Goal: Task Accomplishment & Management: Manage account settings

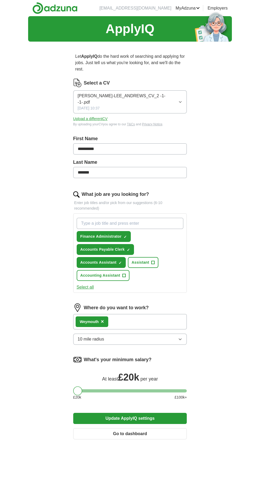
scroll to position [0, 0]
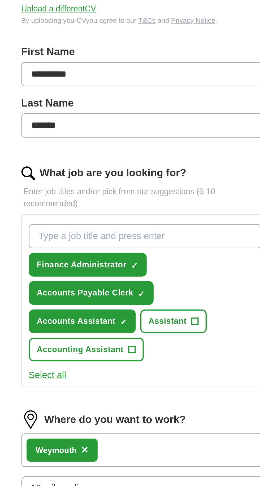
click at [88, 284] on button "Select all" at bounding box center [85, 287] width 17 height 6
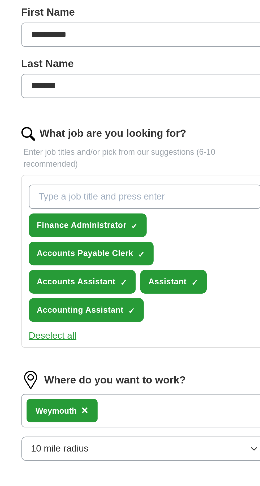
click at [96, 218] on input "What job are you looking for?" at bounding box center [130, 223] width 107 height 11
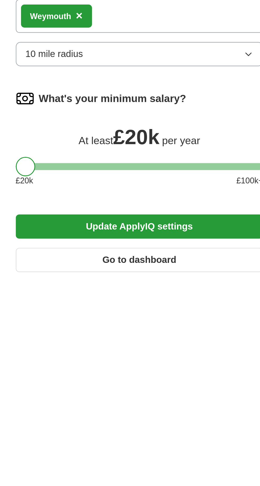
type input "Kitchen Assistant"
click at [150, 413] on button "Update ApplyIQ settings" at bounding box center [130, 418] width 114 height 11
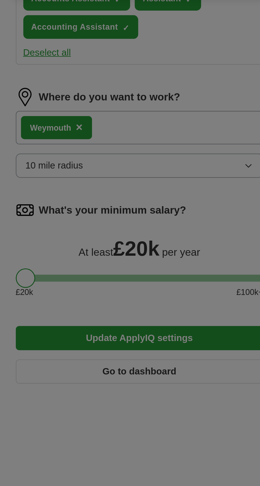
click at [140, 402] on div "ApplyIQ job search settings updated! Continue" at bounding box center [130, 243] width 260 height 486
click at [137, 415] on div "ApplyIQ job search settings updated! Continue" at bounding box center [130, 243] width 260 height 486
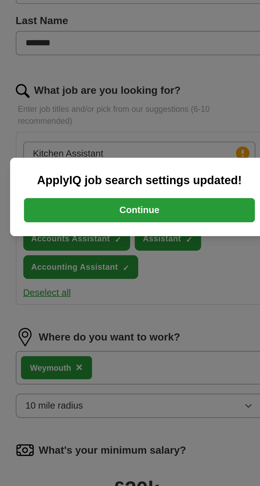
click at [150, 251] on button "Continue" at bounding box center [130, 249] width 106 height 11
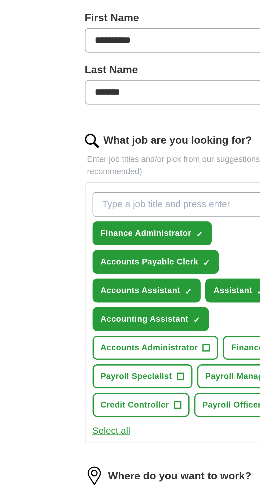
click at [97, 219] on input "What job are you looking for?" at bounding box center [130, 223] width 107 height 11
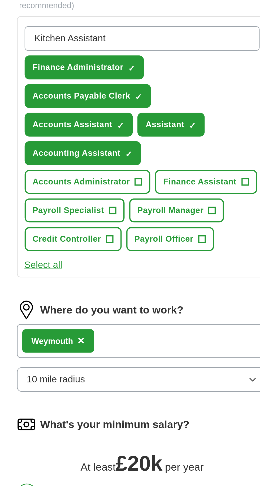
type input "Kitchen Assistant"
click at [127, 287] on span "+" at bounding box center [128, 289] width 3 height 4
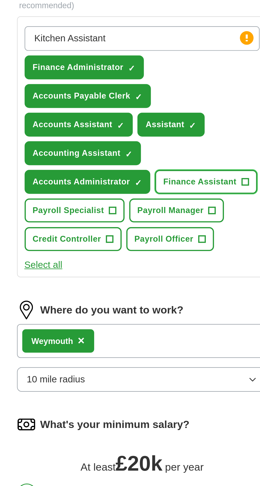
click at [175, 287] on span "+" at bounding box center [176, 289] width 3 height 4
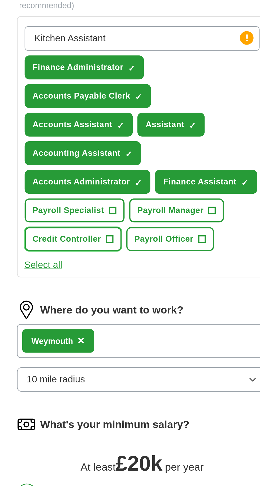
click at [113, 313] on span "+" at bounding box center [114, 315] width 3 height 4
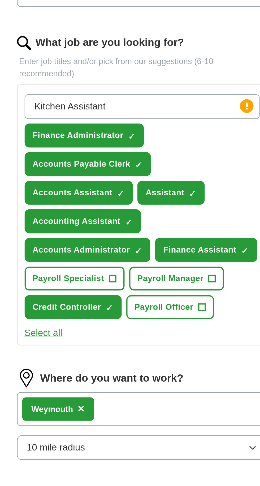
click at [178, 220] on circle at bounding box center [177, 223] width 6 height 6
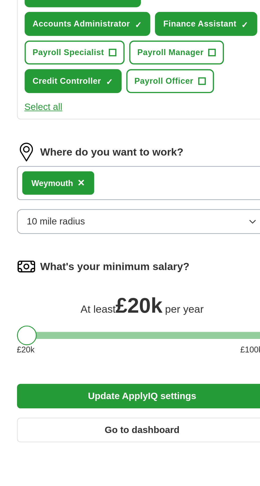
click at [152, 452] on button "Update ApplyIQ settings" at bounding box center [130, 457] width 114 height 11
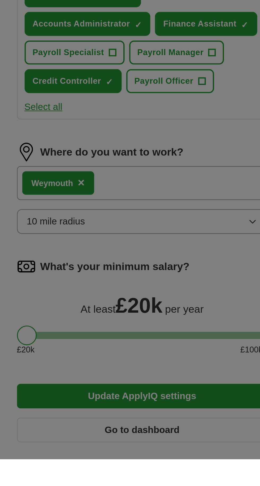
scroll to position [24, 0]
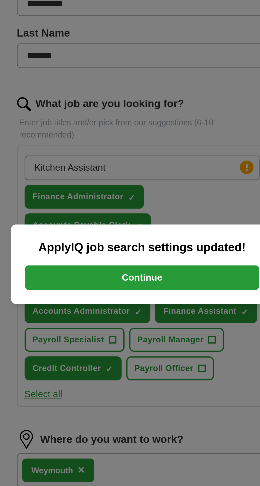
click at [148, 249] on button "Continue" at bounding box center [130, 249] width 106 height 11
